Goal: Complete application form: Complete application form

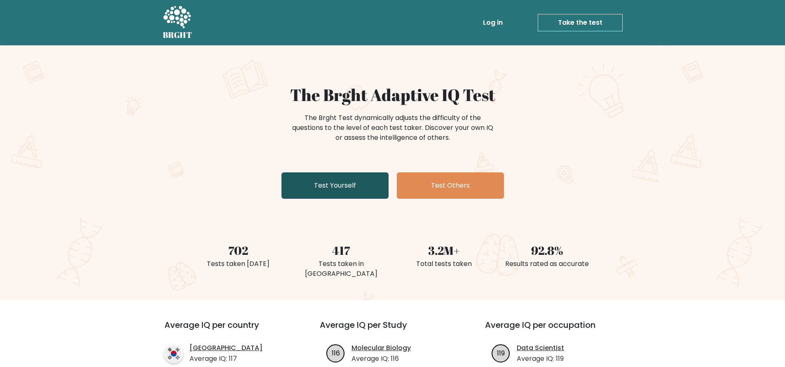
click at [319, 190] on link "Test Yourself" at bounding box center [334, 185] width 107 height 26
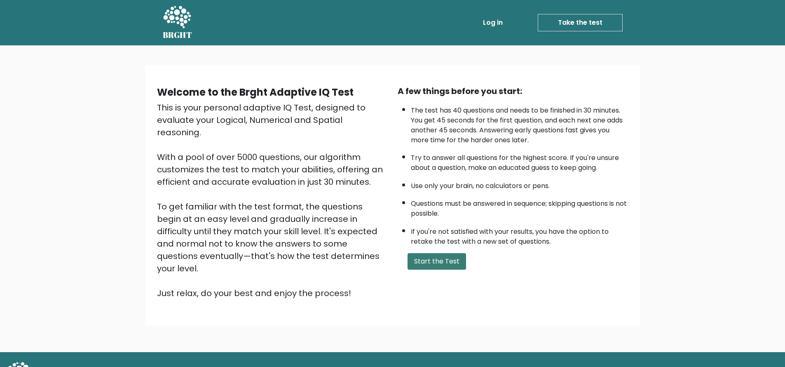
click at [431, 265] on button "Start the Test" at bounding box center [436, 261] width 59 height 16
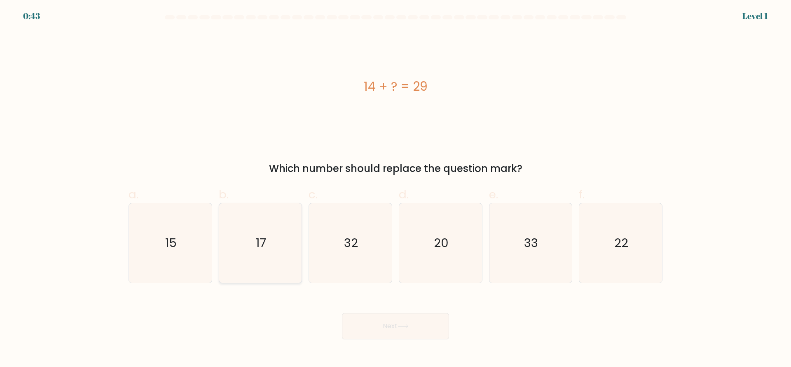
click at [299, 271] on icon "17" at bounding box center [260, 243] width 80 height 80
click at [396, 189] on input "b. 17" at bounding box center [396, 185] width 0 height 5
radio input "true"
click at [329, 274] on icon "32" at bounding box center [351, 243] width 80 height 80
click at [396, 189] on input "c. 32" at bounding box center [396, 185] width 0 height 5
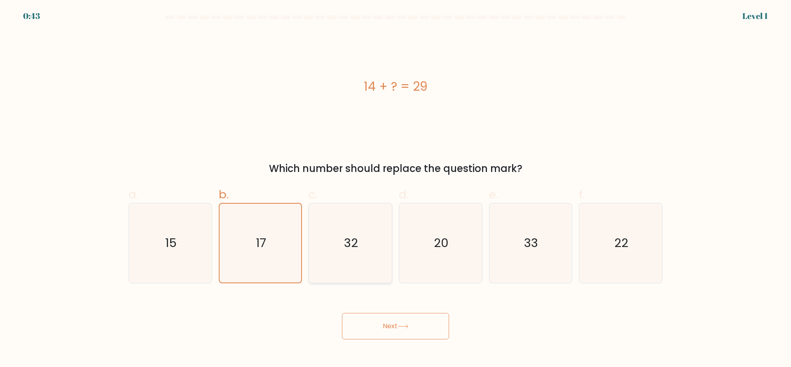
radio input "true"
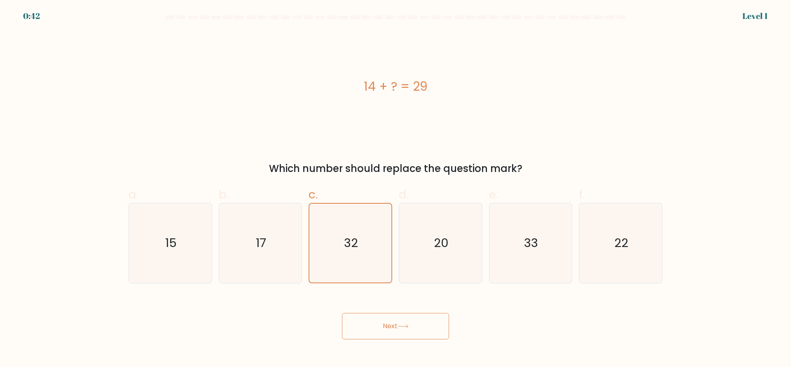
click at [374, 321] on button "Next" at bounding box center [395, 326] width 107 height 26
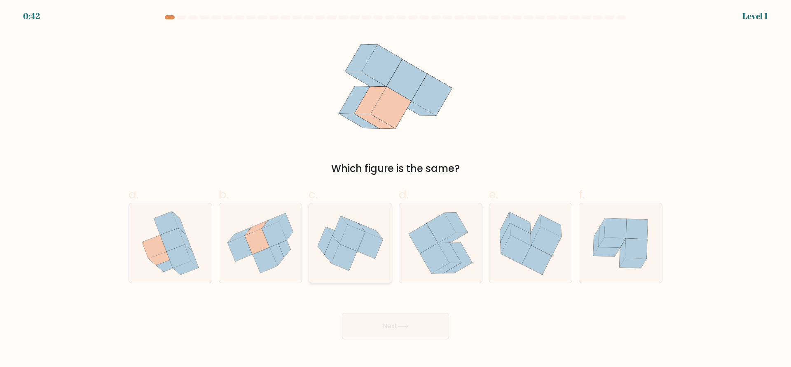
drag, startPoint x: 363, startPoint y: 267, endPoint x: 366, endPoint y: 275, distance: 8.2
click at [363, 267] on icon at bounding box center [350, 242] width 83 height 69
click at [396, 189] on input "c." at bounding box center [396, 185] width 0 height 5
radio input "true"
drag, startPoint x: 391, startPoint y: 329, endPoint x: 386, endPoint y: 294, distance: 35.0
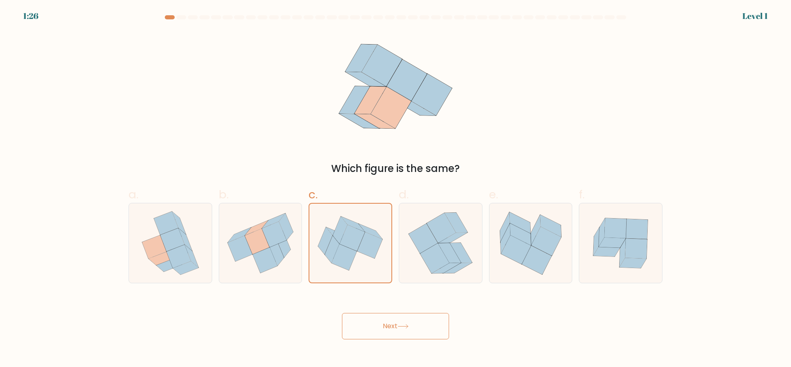
click at [391, 329] on button "Next" at bounding box center [395, 326] width 107 height 26
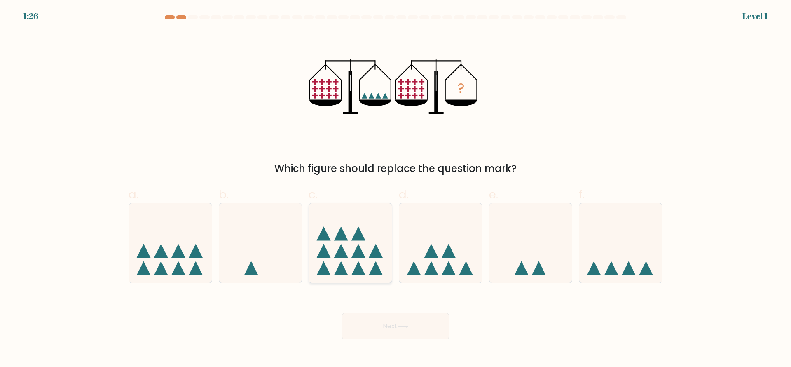
click at [374, 265] on icon at bounding box center [376, 268] width 14 height 14
click at [396, 189] on input "c." at bounding box center [396, 185] width 0 height 5
radio input "true"
click at [389, 332] on button "Next" at bounding box center [395, 326] width 107 height 26
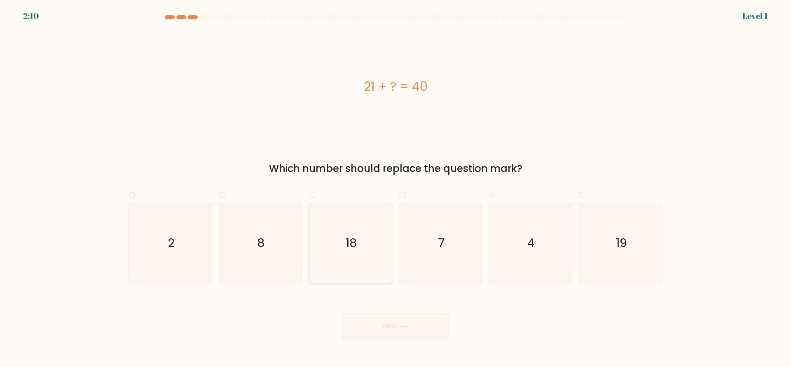
click at [375, 272] on icon "18" at bounding box center [351, 243] width 80 height 80
click at [396, 189] on input "c. 18" at bounding box center [396, 185] width 0 height 5
radio input "true"
click at [387, 327] on button "Next" at bounding box center [395, 326] width 107 height 26
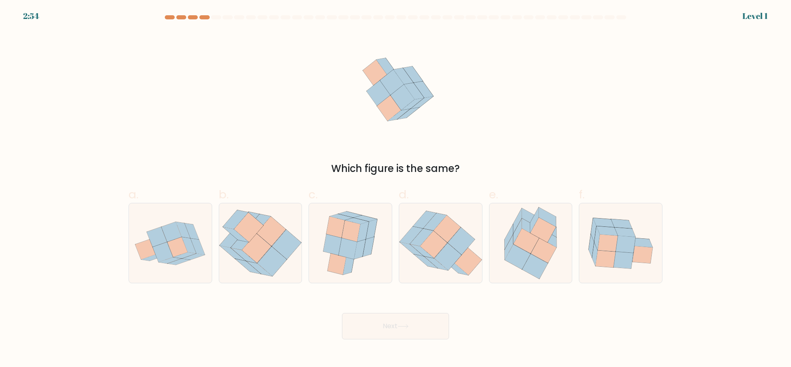
click at [362, 273] on icon at bounding box center [350, 243] width 66 height 80
click at [396, 189] on input "c." at bounding box center [396, 185] width 0 height 5
radio input "true"
drag, startPoint x: 377, startPoint y: 328, endPoint x: 379, endPoint y: 296, distance: 31.8
click at [377, 326] on button "Next" at bounding box center [395, 326] width 107 height 26
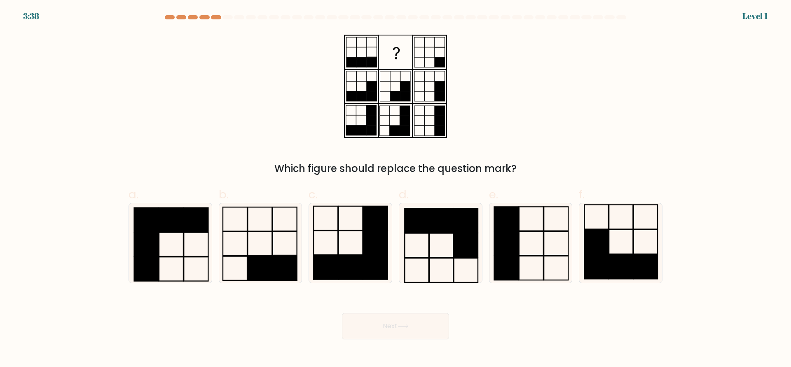
click at [364, 264] on rect at bounding box center [375, 267] width 24 height 24
click at [396, 189] on input "c." at bounding box center [396, 185] width 0 height 5
radio input "true"
drag, startPoint x: 379, startPoint y: 323, endPoint x: 369, endPoint y: 290, distance: 34.4
click at [379, 322] on button "Next" at bounding box center [395, 326] width 107 height 26
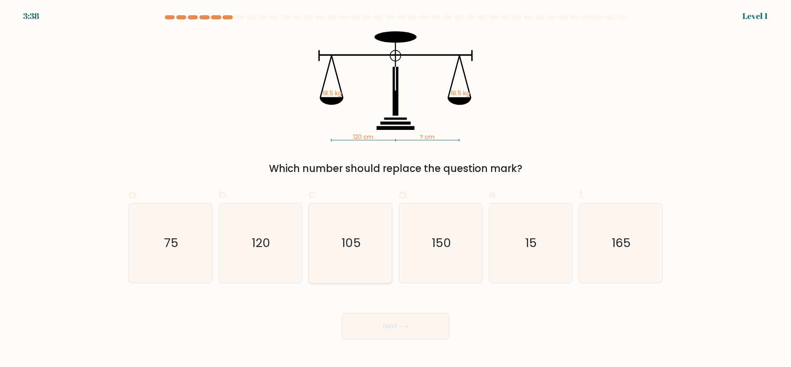
click at [363, 279] on icon "105" at bounding box center [351, 243] width 80 height 80
click at [396, 189] on input "c. 105" at bounding box center [396, 185] width 0 height 5
radio input "true"
click at [382, 315] on button "Next" at bounding box center [395, 326] width 107 height 26
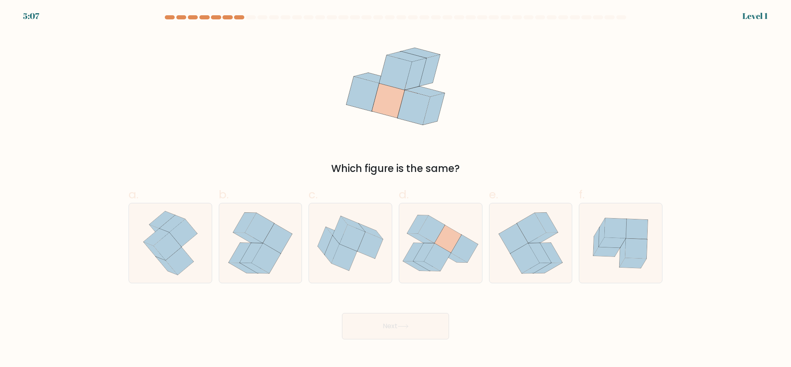
drag, startPoint x: 366, startPoint y: 276, endPoint x: 372, endPoint y: 284, distance: 9.8
click at [366, 276] on icon at bounding box center [350, 242] width 83 height 69
click at [396, 189] on input "c." at bounding box center [396, 185] width 0 height 5
radio input "true"
drag, startPoint x: 384, startPoint y: 323, endPoint x: 382, endPoint y: 318, distance: 4.4
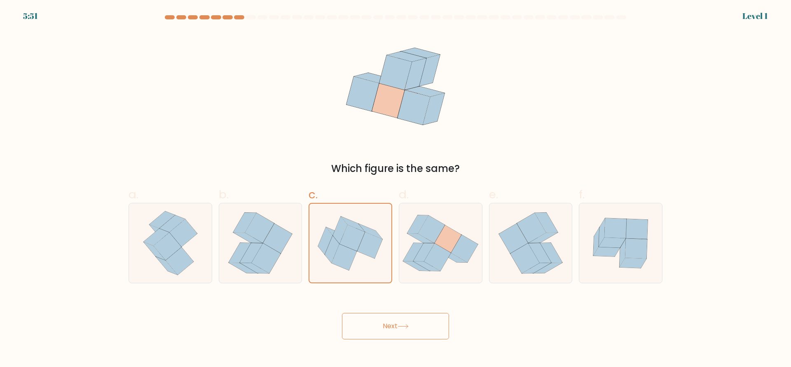
click at [384, 323] on button "Next" at bounding box center [395, 326] width 107 height 26
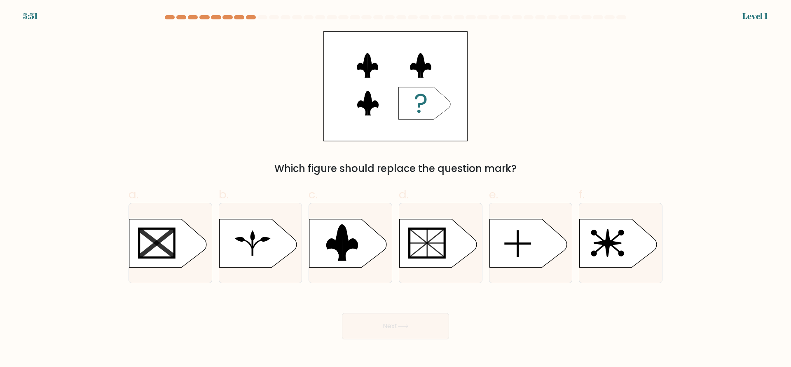
drag, startPoint x: 368, startPoint y: 289, endPoint x: 368, endPoint y: 300, distance: 11.6
click at [350, 257] on rect at bounding box center [304, 218] width 215 height 164
click at [396, 189] on input "c." at bounding box center [396, 185] width 0 height 5
radio input "true"
click at [378, 324] on button "Next" at bounding box center [395, 326] width 107 height 26
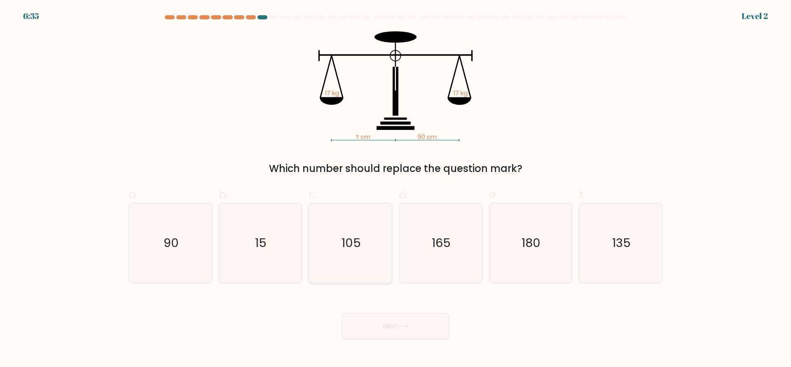
click at [346, 255] on icon "105" at bounding box center [351, 243] width 80 height 80
click at [396, 189] on input "c. 105" at bounding box center [396, 185] width 0 height 5
radio input "true"
drag, startPoint x: 378, startPoint y: 326, endPoint x: 375, endPoint y: 291, distance: 35.2
click at [378, 325] on button "Next" at bounding box center [395, 326] width 107 height 26
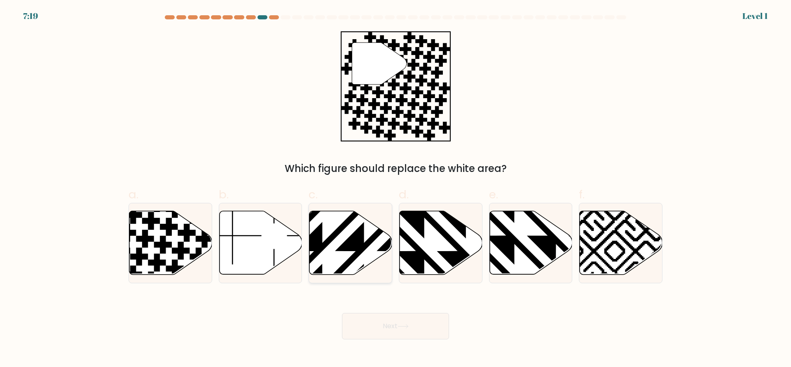
click at [359, 266] on icon at bounding box center [350, 242] width 83 height 63
click at [396, 189] on input "c." at bounding box center [396, 185] width 0 height 5
radio input "true"
drag, startPoint x: 377, startPoint y: 331, endPoint x: 355, endPoint y: 275, distance: 60.4
click at [377, 330] on button "Next" at bounding box center [395, 326] width 107 height 26
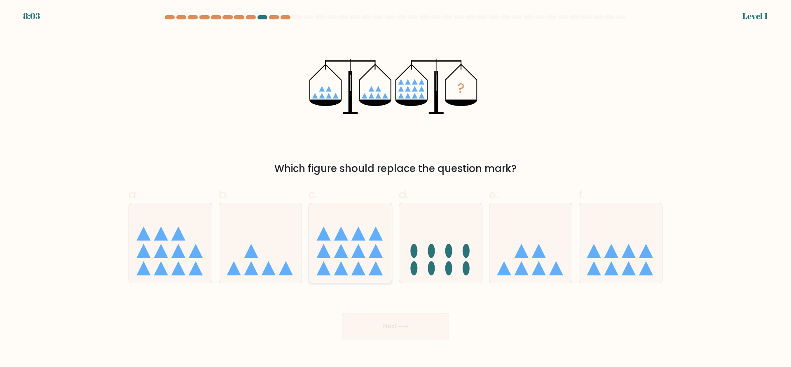
click at [351, 262] on icon at bounding box center [350, 243] width 83 height 68
click at [396, 189] on input "c." at bounding box center [396, 185] width 0 height 5
radio input "true"
click at [373, 331] on button "Next" at bounding box center [395, 326] width 107 height 26
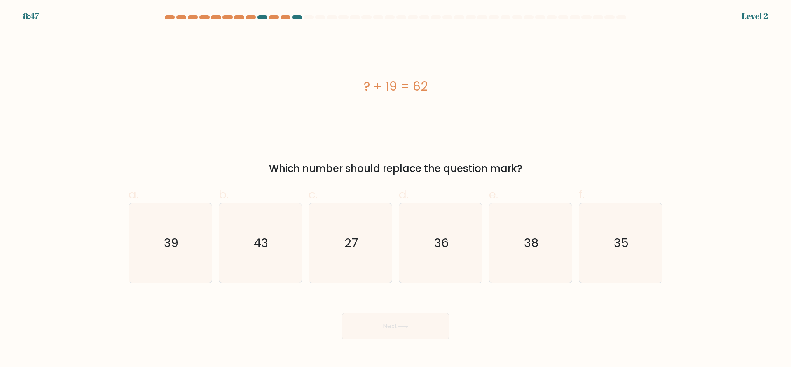
click at [356, 273] on icon "27" at bounding box center [351, 243] width 80 height 80
click at [396, 189] on input "c. 27" at bounding box center [396, 185] width 0 height 5
radio input "true"
click at [374, 335] on button "Next" at bounding box center [395, 326] width 107 height 26
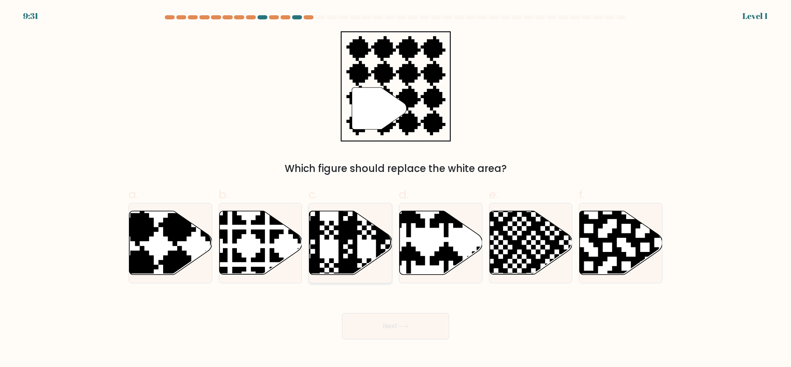
click at [348, 260] on icon at bounding box center [376, 277] width 150 height 150
click at [396, 189] on input "c." at bounding box center [396, 185] width 0 height 5
radio input "true"
click at [372, 330] on button "Next" at bounding box center [395, 326] width 107 height 26
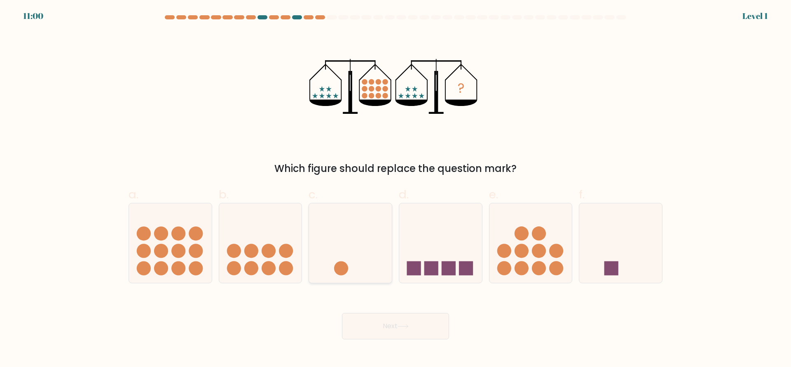
click at [348, 267] on icon at bounding box center [350, 243] width 83 height 68
click at [396, 189] on input "c." at bounding box center [396, 185] width 0 height 5
radio input "true"
click at [373, 325] on button "Next" at bounding box center [395, 326] width 107 height 26
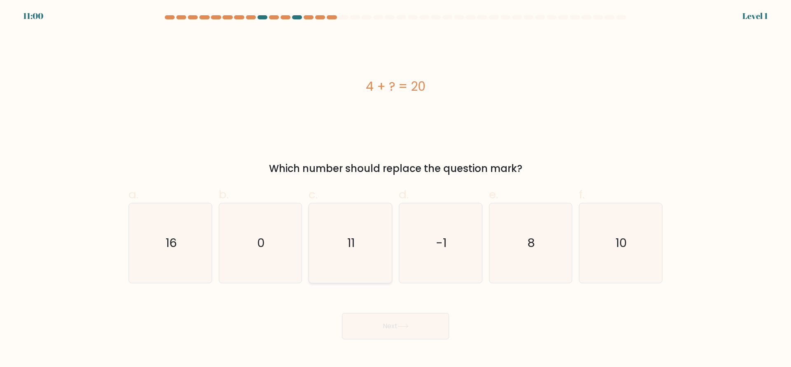
click at [349, 268] on icon "11" at bounding box center [351, 243] width 80 height 80
click at [396, 189] on input "c. 11" at bounding box center [396, 185] width 0 height 5
radio input "true"
click at [372, 330] on button "Next" at bounding box center [395, 326] width 107 height 26
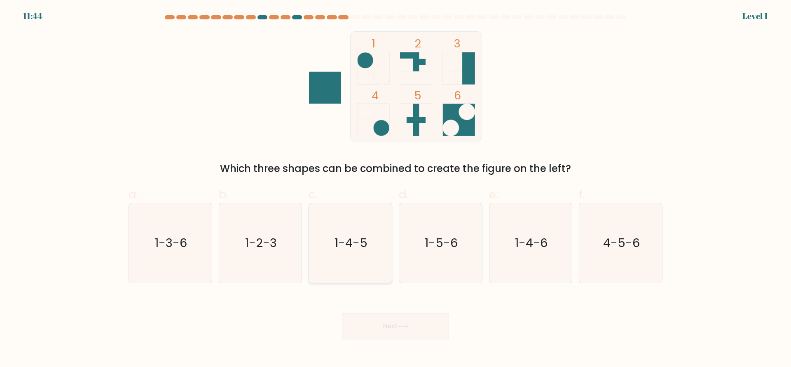
click at [352, 273] on icon "1-4-5" at bounding box center [351, 243] width 80 height 80
click at [396, 189] on input "c. 1-4-5" at bounding box center [396, 185] width 0 height 5
radio input "true"
click at [371, 325] on button "Next" at bounding box center [395, 326] width 107 height 26
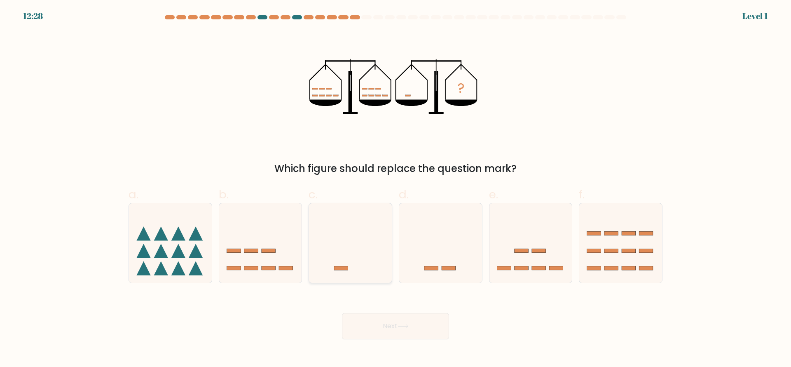
click at [354, 264] on icon at bounding box center [350, 243] width 83 height 68
click at [396, 189] on input "c." at bounding box center [396, 185] width 0 height 5
radio input "true"
click at [367, 318] on button "Next" at bounding box center [395, 326] width 107 height 26
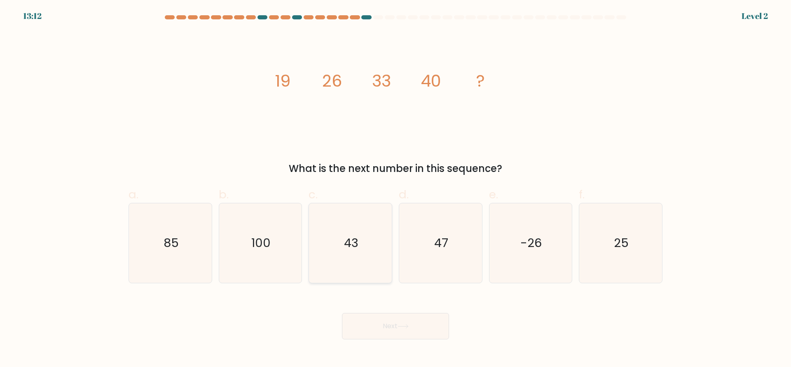
click at [358, 272] on icon "43" at bounding box center [351, 243] width 80 height 80
click at [396, 189] on input "c. 43" at bounding box center [396, 185] width 0 height 5
radio input "true"
click at [379, 324] on button "Next" at bounding box center [395, 326] width 107 height 26
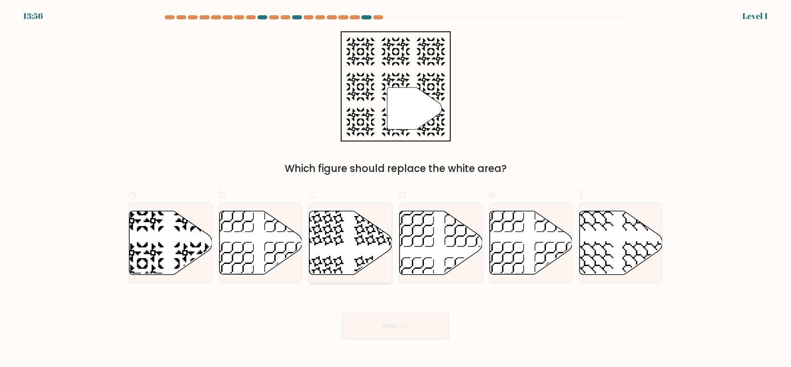
click at [357, 274] on icon at bounding box center [350, 243] width 83 height 65
click at [396, 189] on input "c." at bounding box center [396, 185] width 0 height 5
radio input "true"
click at [376, 324] on button "Next" at bounding box center [395, 326] width 107 height 26
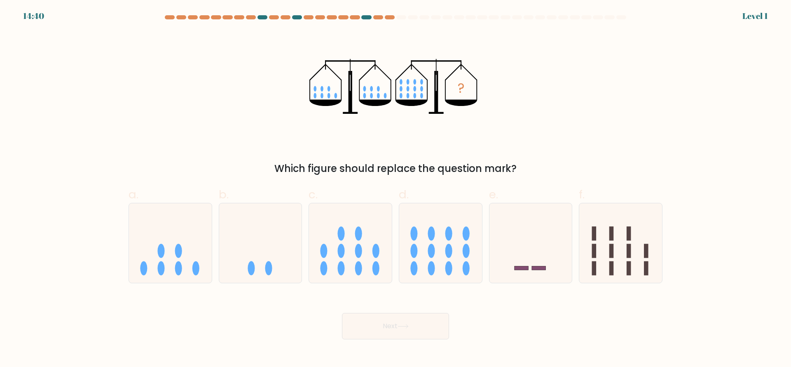
click at [355, 276] on icon at bounding box center [350, 243] width 83 height 68
click at [396, 189] on input "c." at bounding box center [396, 185] width 0 height 5
radio input "true"
drag, startPoint x: 360, startPoint y: 322, endPoint x: 359, endPoint y: 308, distance: 14.0
click at [361, 322] on button "Next" at bounding box center [395, 326] width 107 height 26
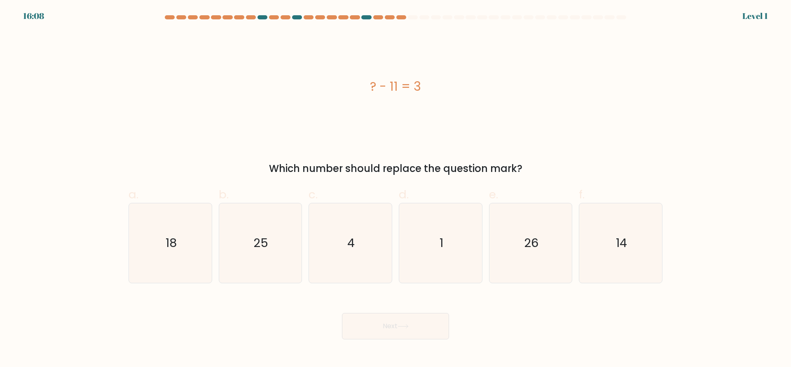
drag, startPoint x: 346, startPoint y: 266, endPoint x: 358, endPoint y: 301, distance: 37.1
click at [346, 266] on icon "4" at bounding box center [351, 243] width 80 height 80
click at [396, 189] on input "c. 4" at bounding box center [396, 185] width 0 height 5
radio input "true"
drag, startPoint x: 365, startPoint y: 317, endPoint x: 364, endPoint y: 308, distance: 8.7
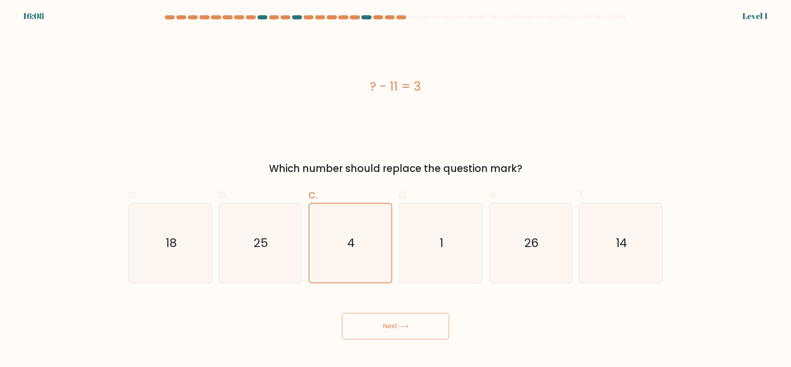
click at [365, 317] on button "Next" at bounding box center [395, 326] width 107 height 26
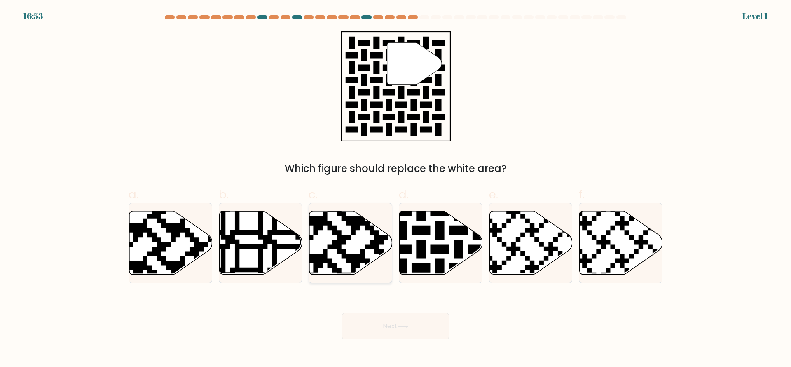
click at [350, 267] on icon at bounding box center [350, 242] width 83 height 63
click at [396, 189] on input "c." at bounding box center [396, 185] width 0 height 5
radio input "true"
drag, startPoint x: 371, startPoint y: 321, endPoint x: 366, endPoint y: 282, distance: 38.7
click at [371, 320] on button "Next" at bounding box center [395, 326] width 107 height 26
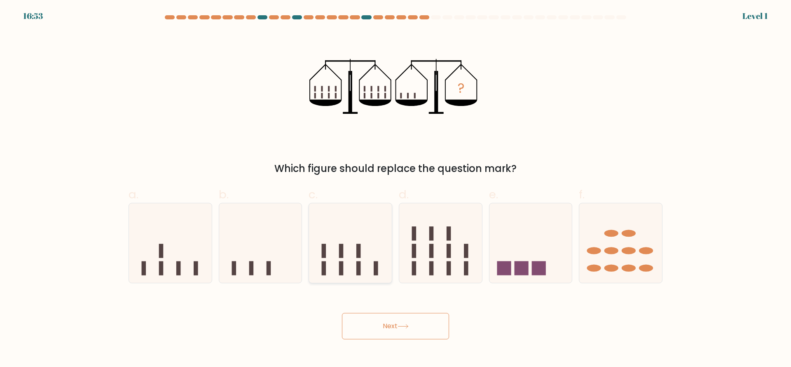
click at [362, 269] on icon at bounding box center [350, 243] width 83 height 68
click at [396, 189] on input "c." at bounding box center [396, 185] width 0 height 5
radio input "true"
click at [375, 324] on button "Next" at bounding box center [395, 326] width 107 height 26
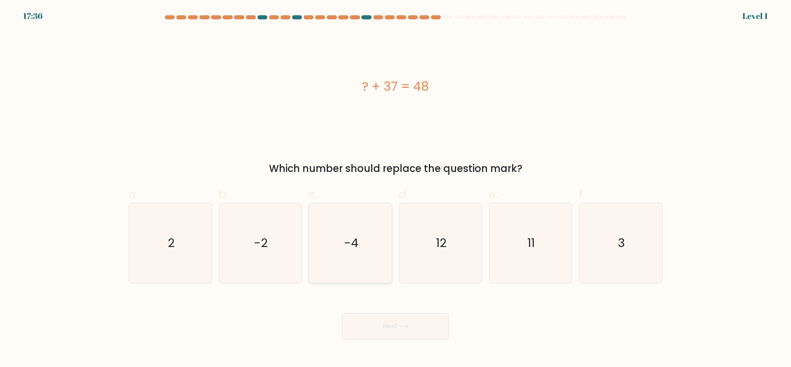
click at [364, 270] on icon "-4" at bounding box center [351, 243] width 80 height 80
click at [396, 189] on input "c. -4" at bounding box center [396, 185] width 0 height 5
radio input "true"
click at [374, 323] on button "Next" at bounding box center [395, 326] width 107 height 26
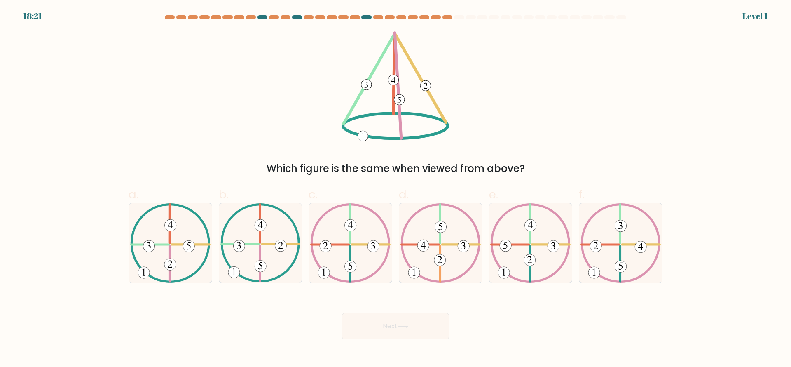
click at [350, 257] on 225 at bounding box center [350, 263] width 0 height 35
click at [396, 189] on input "c." at bounding box center [396, 185] width 0 height 5
radio input "true"
click at [369, 312] on div "Next" at bounding box center [396, 316] width 544 height 46
click at [361, 270] on icon at bounding box center [351, 243] width 80 height 79
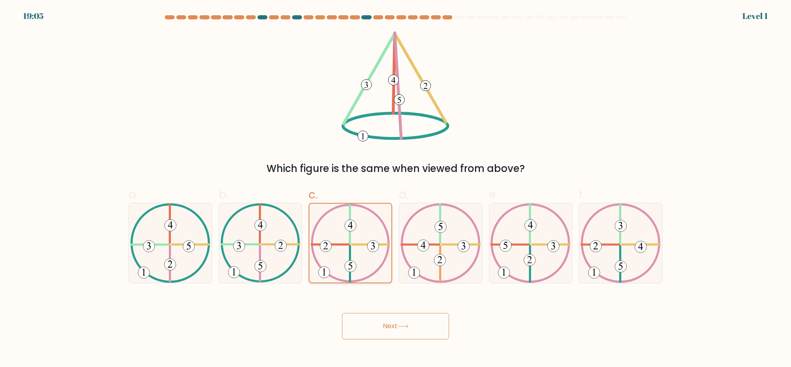
click at [396, 189] on input "c." at bounding box center [396, 185] width 0 height 5
click at [369, 322] on button "Next" at bounding box center [395, 326] width 107 height 26
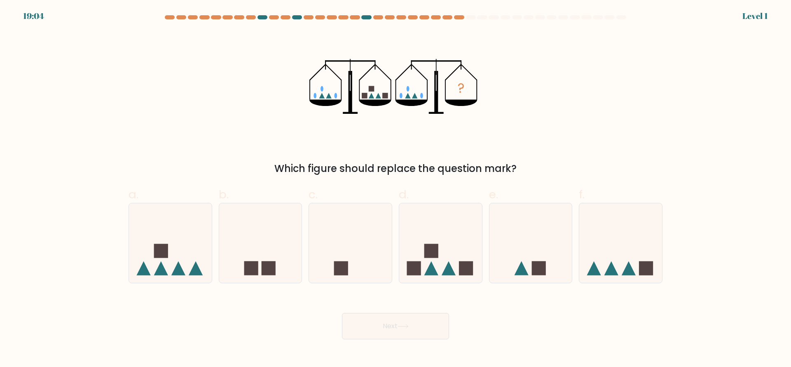
click at [360, 258] on icon at bounding box center [350, 243] width 83 height 68
click at [396, 189] on input "c." at bounding box center [396, 185] width 0 height 5
radio input "true"
drag, startPoint x: 372, startPoint y: 321, endPoint x: 371, endPoint y: 312, distance: 9.6
click at [372, 321] on button "Next" at bounding box center [395, 326] width 107 height 26
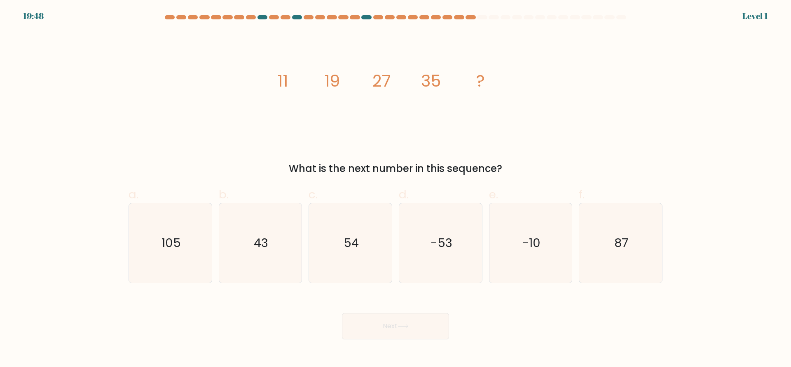
click at [362, 264] on icon "54" at bounding box center [351, 243] width 80 height 80
click at [396, 189] on input "c. 54" at bounding box center [396, 185] width 0 height 5
radio input "true"
click at [373, 321] on button "Next" at bounding box center [395, 326] width 107 height 26
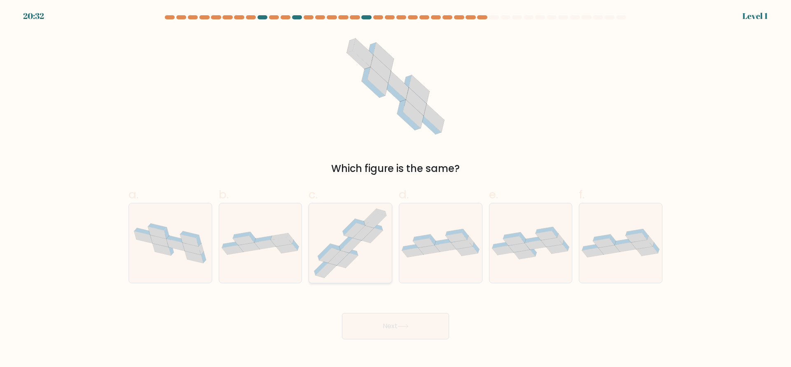
click at [368, 272] on icon at bounding box center [350, 243] width 83 height 79
click at [396, 189] on input "c." at bounding box center [396, 185] width 0 height 5
radio input "true"
click at [375, 321] on button "Next" at bounding box center [395, 326] width 107 height 26
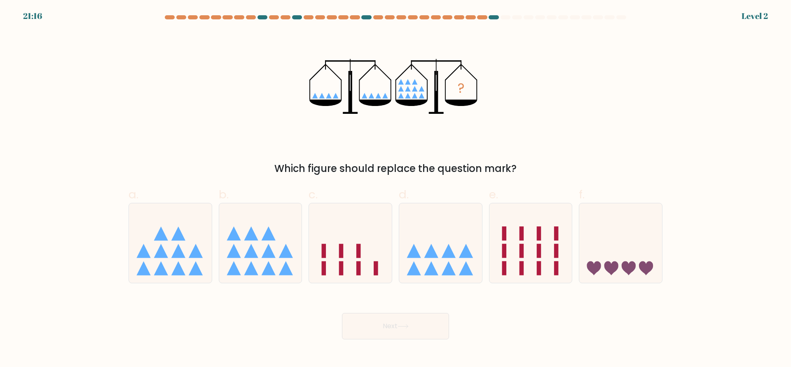
click at [365, 274] on icon at bounding box center [350, 243] width 83 height 68
click at [396, 189] on input "c." at bounding box center [396, 185] width 0 height 5
radio input "true"
click at [377, 324] on button "Next" at bounding box center [395, 326] width 107 height 26
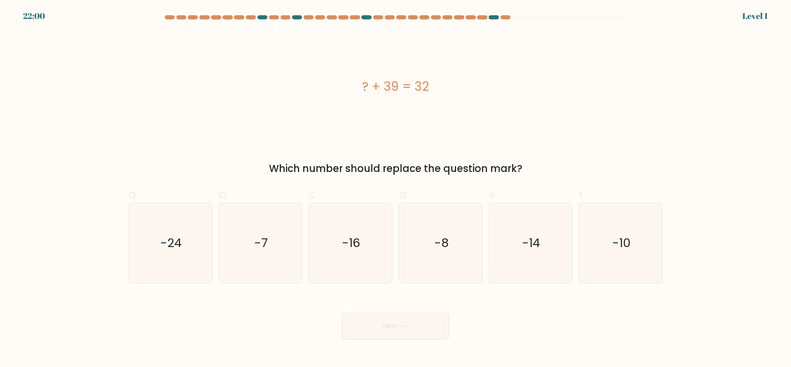
click at [367, 283] on form "a." at bounding box center [395, 177] width 791 height 324
drag, startPoint x: 378, startPoint y: 330, endPoint x: 378, endPoint y: 319, distance: 10.7
click at [379, 329] on button "Next" at bounding box center [395, 326] width 107 height 26
click at [366, 271] on icon "-16" at bounding box center [351, 243] width 80 height 80
click at [396, 189] on input "c. -16" at bounding box center [396, 185] width 0 height 5
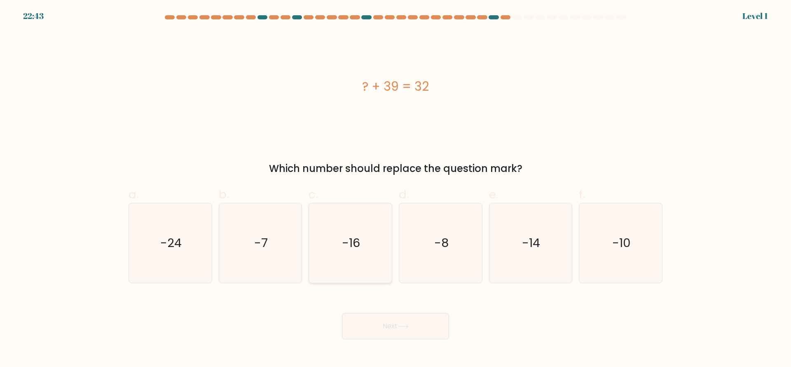
radio input "true"
click at [381, 322] on button "Next" at bounding box center [395, 326] width 107 height 26
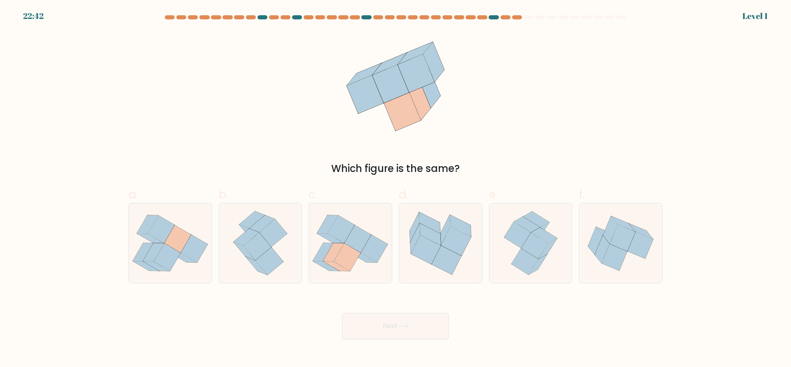
drag, startPoint x: 365, startPoint y: 272, endPoint x: 373, endPoint y: 291, distance: 21.4
click at [364, 272] on icon at bounding box center [350, 242] width 83 height 73
click at [396, 189] on input "c." at bounding box center [396, 185] width 0 height 5
radio input "true"
click at [378, 311] on div "Next" at bounding box center [396, 316] width 544 height 46
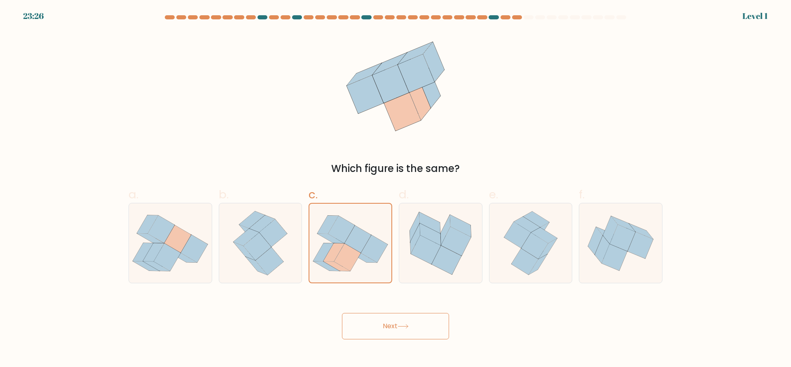
click at [380, 326] on button "Next" at bounding box center [395, 326] width 107 height 26
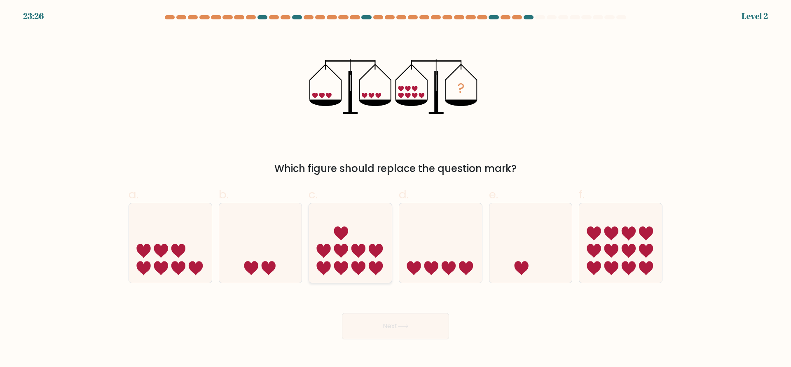
click at [365, 276] on icon at bounding box center [350, 243] width 83 height 68
click at [396, 189] on input "c." at bounding box center [396, 185] width 0 height 5
radio input "true"
click at [379, 322] on button "Next" at bounding box center [395, 326] width 107 height 26
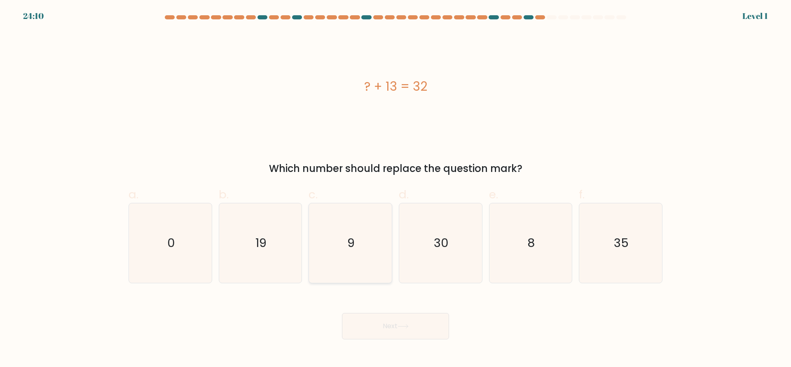
click at [365, 272] on icon "9" at bounding box center [351, 243] width 80 height 80
click at [396, 189] on input "c. 9" at bounding box center [396, 185] width 0 height 5
radio input "true"
click at [377, 324] on button "Next" at bounding box center [395, 326] width 107 height 26
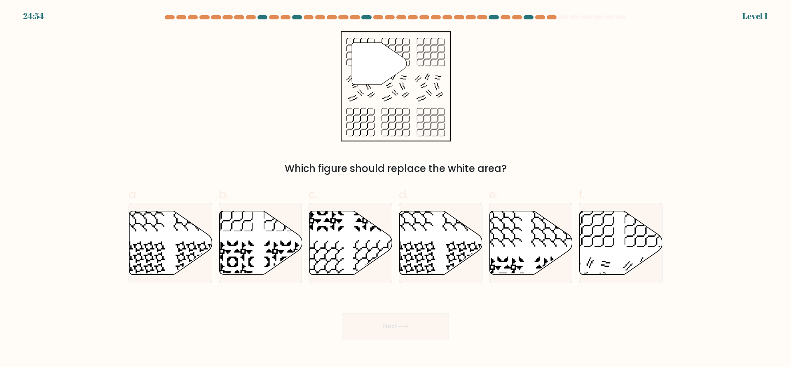
click at [362, 260] on icon at bounding box center [350, 242] width 83 height 63
click at [396, 189] on input "c." at bounding box center [396, 185] width 0 height 5
radio input "true"
click at [371, 316] on button "Next" at bounding box center [395, 326] width 107 height 26
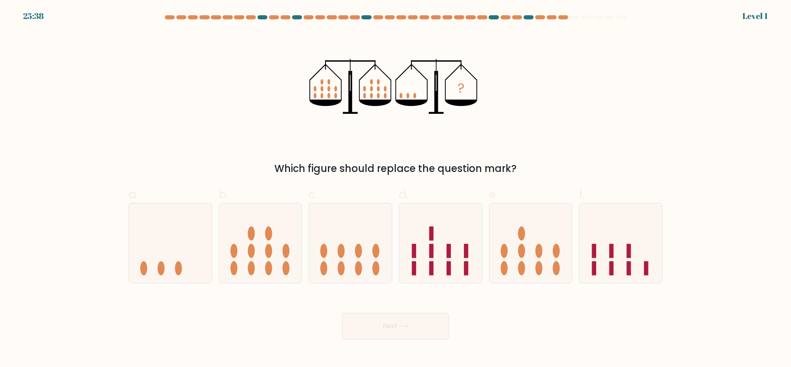
click at [366, 269] on icon at bounding box center [350, 243] width 83 height 68
click at [396, 189] on input "c." at bounding box center [396, 185] width 0 height 5
radio input "true"
click at [377, 324] on button "Next" at bounding box center [395, 326] width 107 height 26
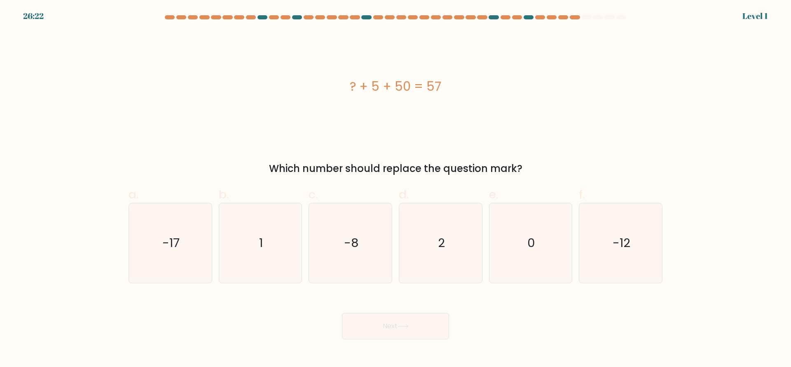
click at [364, 268] on icon "-8" at bounding box center [351, 243] width 80 height 80
click at [396, 189] on input "c. -8" at bounding box center [396, 185] width 0 height 5
radio input "true"
click at [372, 327] on button "Next" at bounding box center [395, 326] width 107 height 26
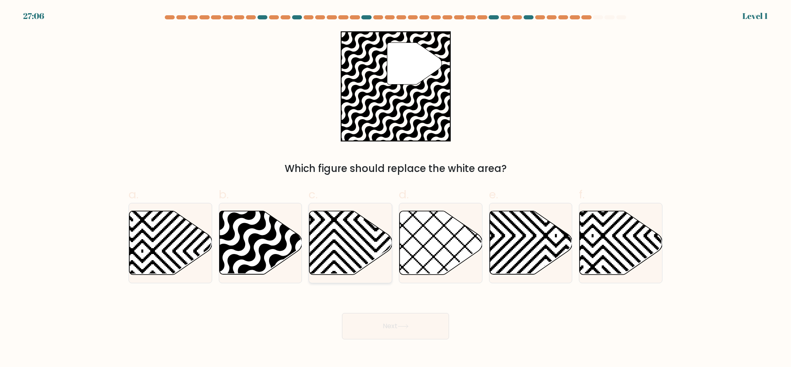
click at [364, 267] on icon at bounding box center [350, 242] width 83 height 63
click at [396, 189] on input "c." at bounding box center [396, 185] width 0 height 5
radio input "true"
click at [374, 328] on button "Next" at bounding box center [395, 326] width 107 height 26
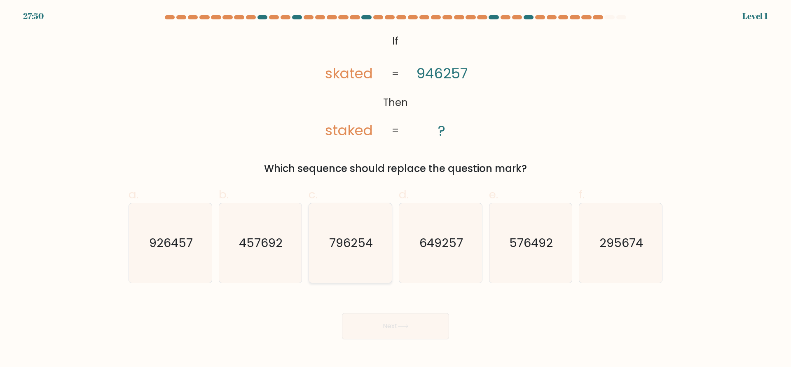
click at [366, 277] on icon "796254" at bounding box center [351, 243] width 80 height 80
click at [396, 189] on input "c. 796254" at bounding box center [396, 185] width 0 height 5
radio input "true"
click at [377, 332] on button "Next" at bounding box center [395, 326] width 107 height 26
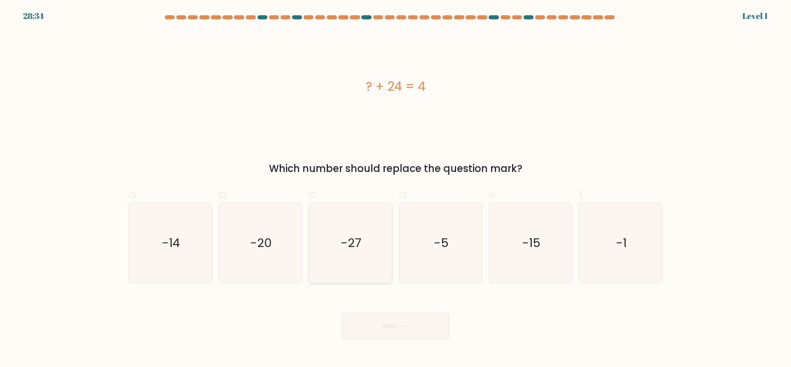
drag, startPoint x: 369, startPoint y: 281, endPoint x: 378, endPoint y: 318, distance: 38.7
click at [369, 281] on icon "-27" at bounding box center [351, 243] width 80 height 80
click at [396, 189] on input "c. -27" at bounding box center [396, 185] width 0 height 5
radio input "true"
drag, startPoint x: 381, startPoint y: 331, endPoint x: 381, endPoint y: 327, distance: 4.1
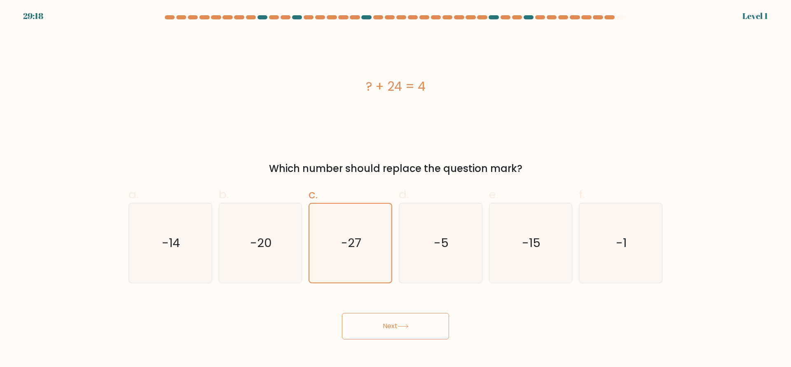
click at [381, 331] on button "Next" at bounding box center [395, 326] width 107 height 26
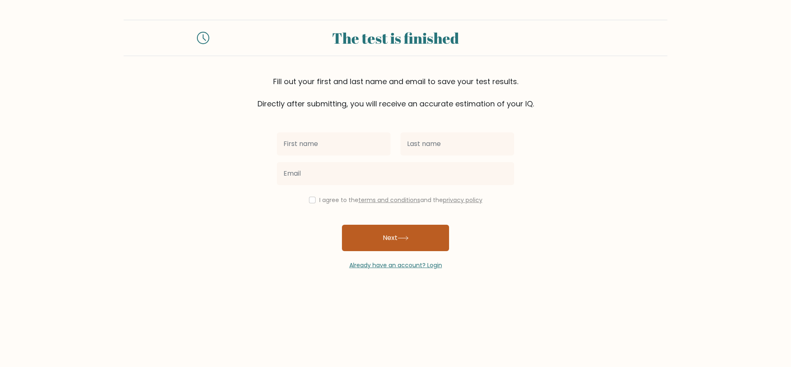
click at [376, 230] on button "Next" at bounding box center [395, 238] width 107 height 26
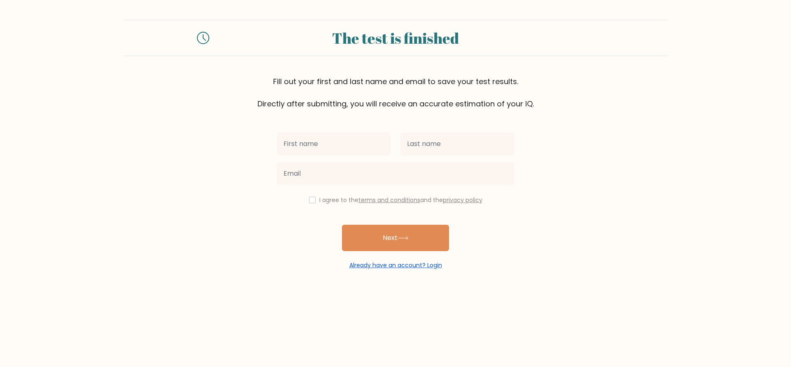
click at [377, 266] on link "Already have an account? Login" at bounding box center [395, 265] width 93 height 8
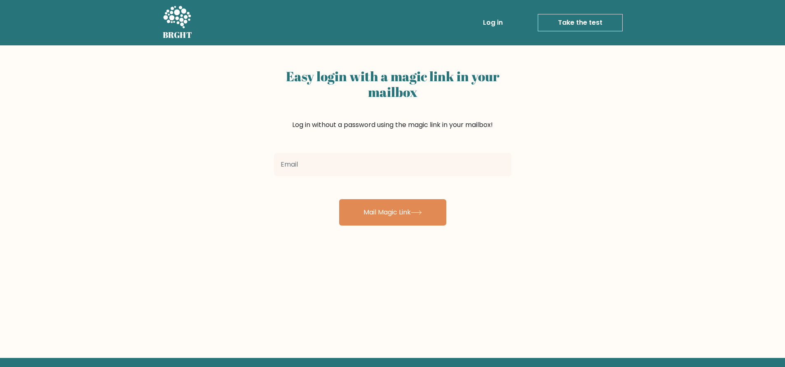
click at [385, 175] on input "email" at bounding box center [392, 164] width 237 height 23
